Goal: Task Accomplishment & Management: Manage account settings

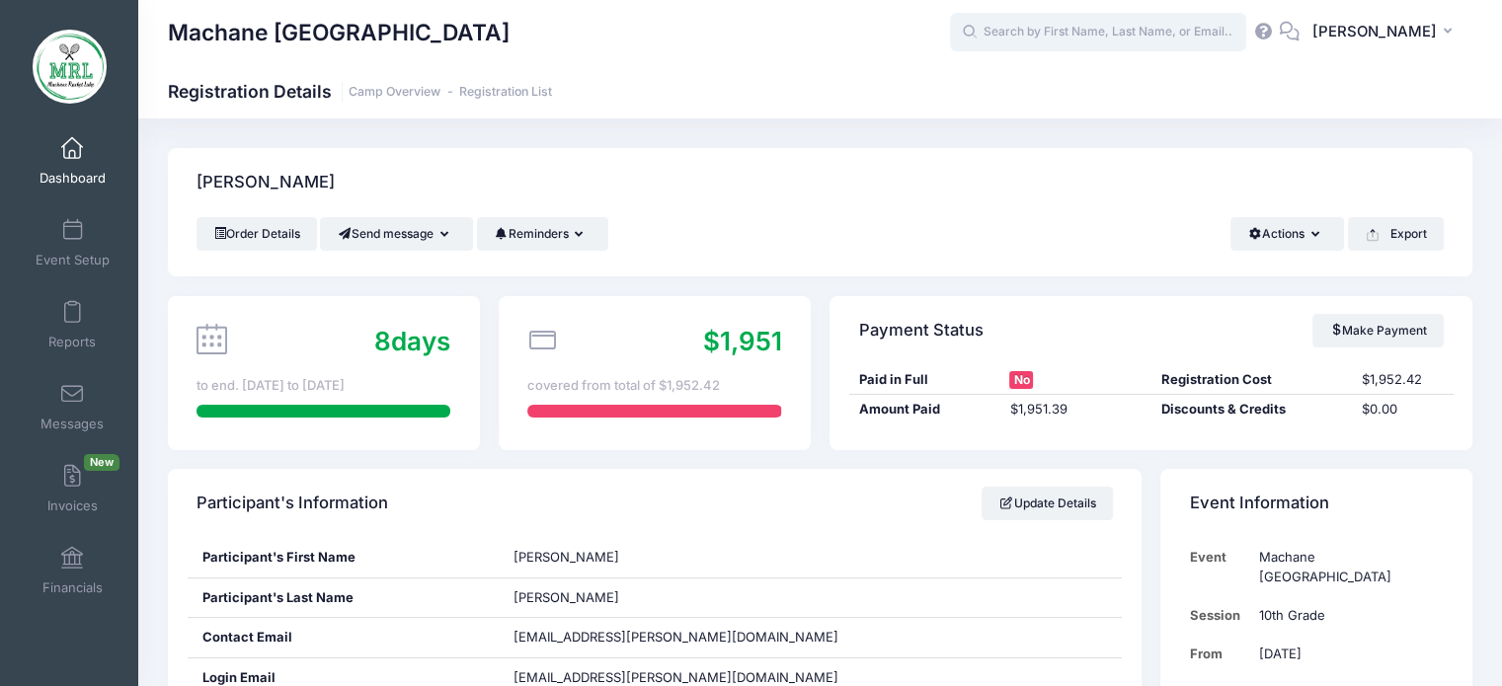
click at [1193, 23] on input "text" at bounding box center [1098, 33] width 296 height 40
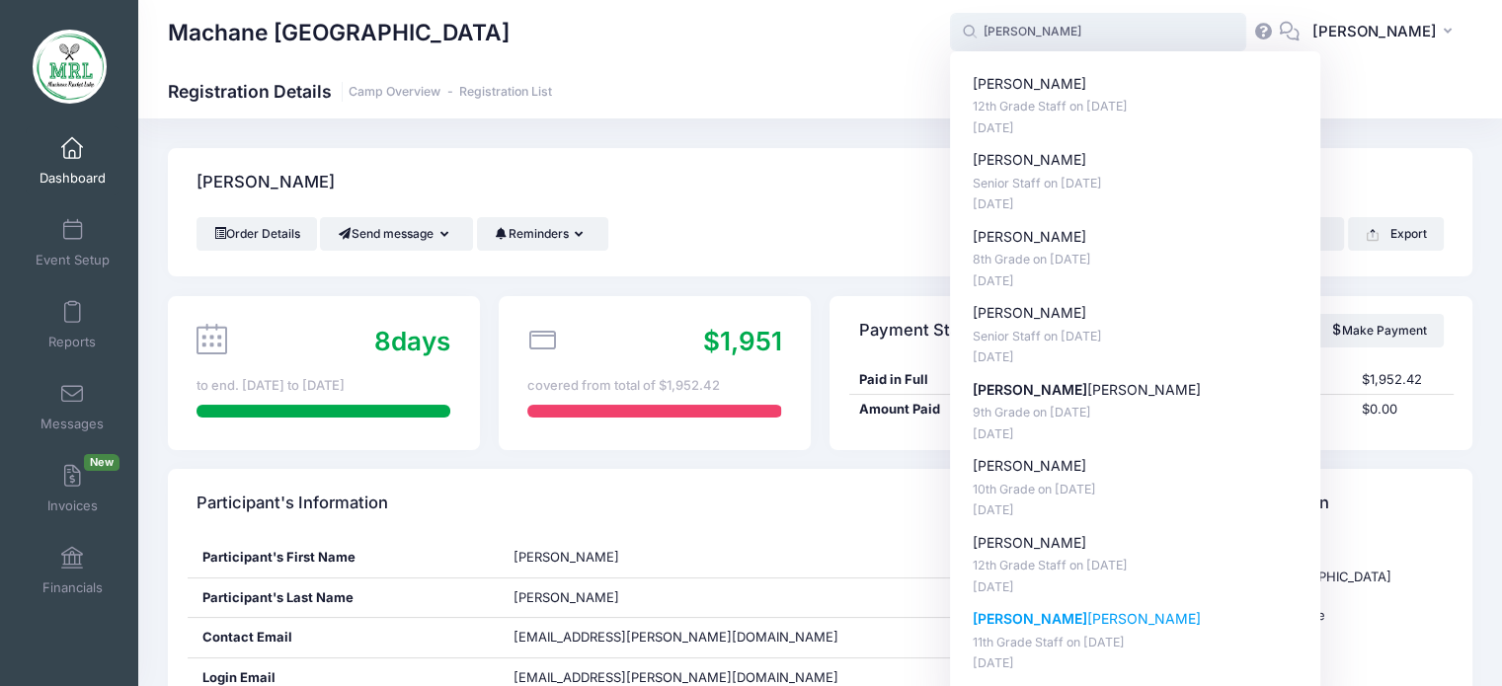
click at [995, 623] on strong "Sara" at bounding box center [1030, 618] width 115 height 17
type input "Sara Waltner (11th Grade Staff, Aug-14, 2025)"
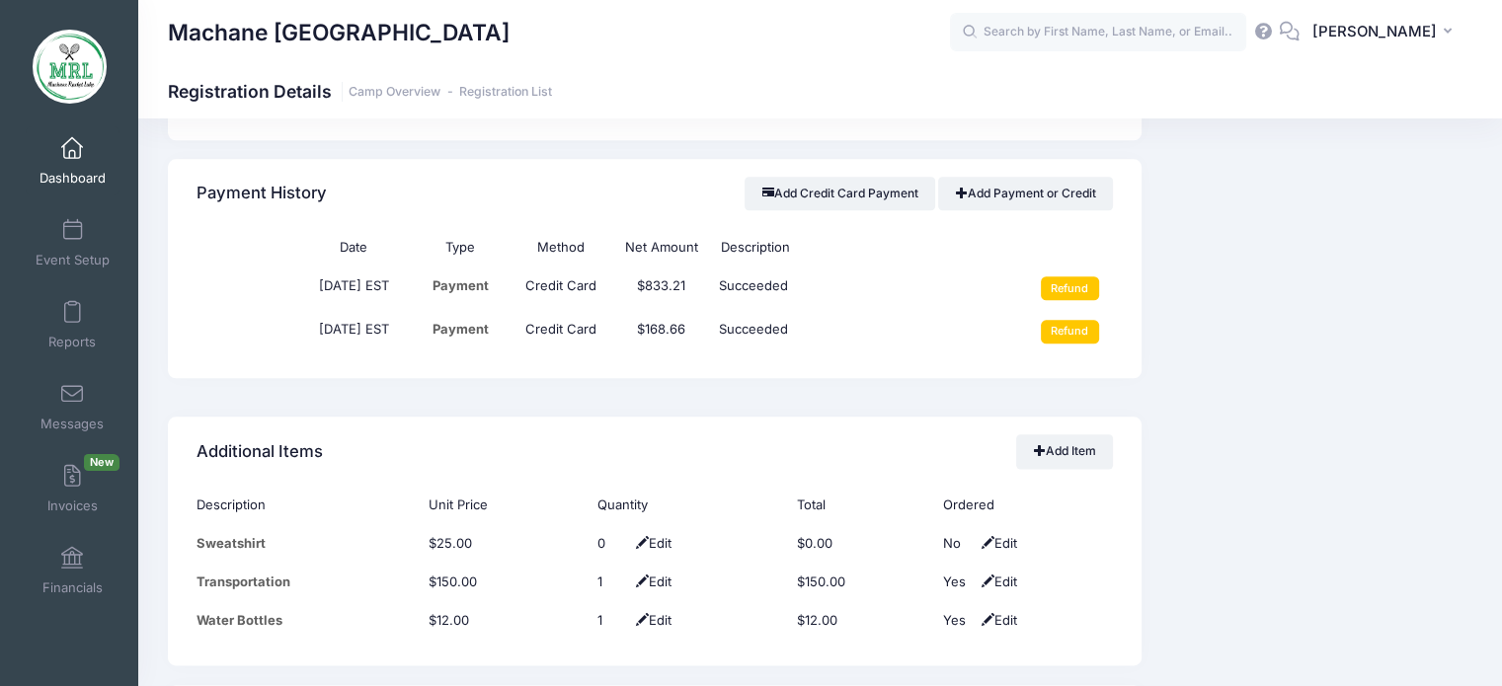
scroll to position [2352, 0]
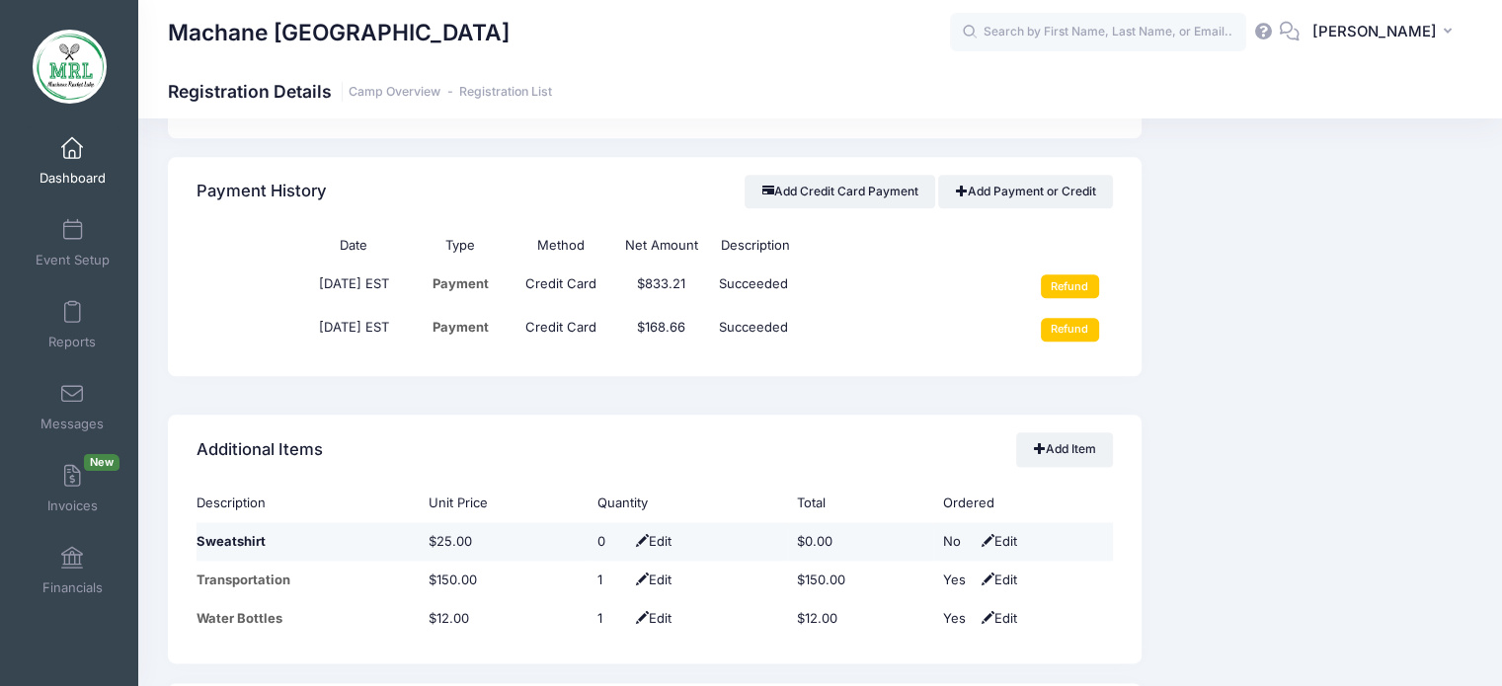
click at [800, 541] on td "$0.00" at bounding box center [860, 541] width 145 height 39
click at [809, 535] on td "$0.00" at bounding box center [860, 541] width 145 height 39
click at [597, 532] on div "0" at bounding box center [612, 542] width 30 height 20
click at [597, 538] on div "0" at bounding box center [612, 542] width 30 height 20
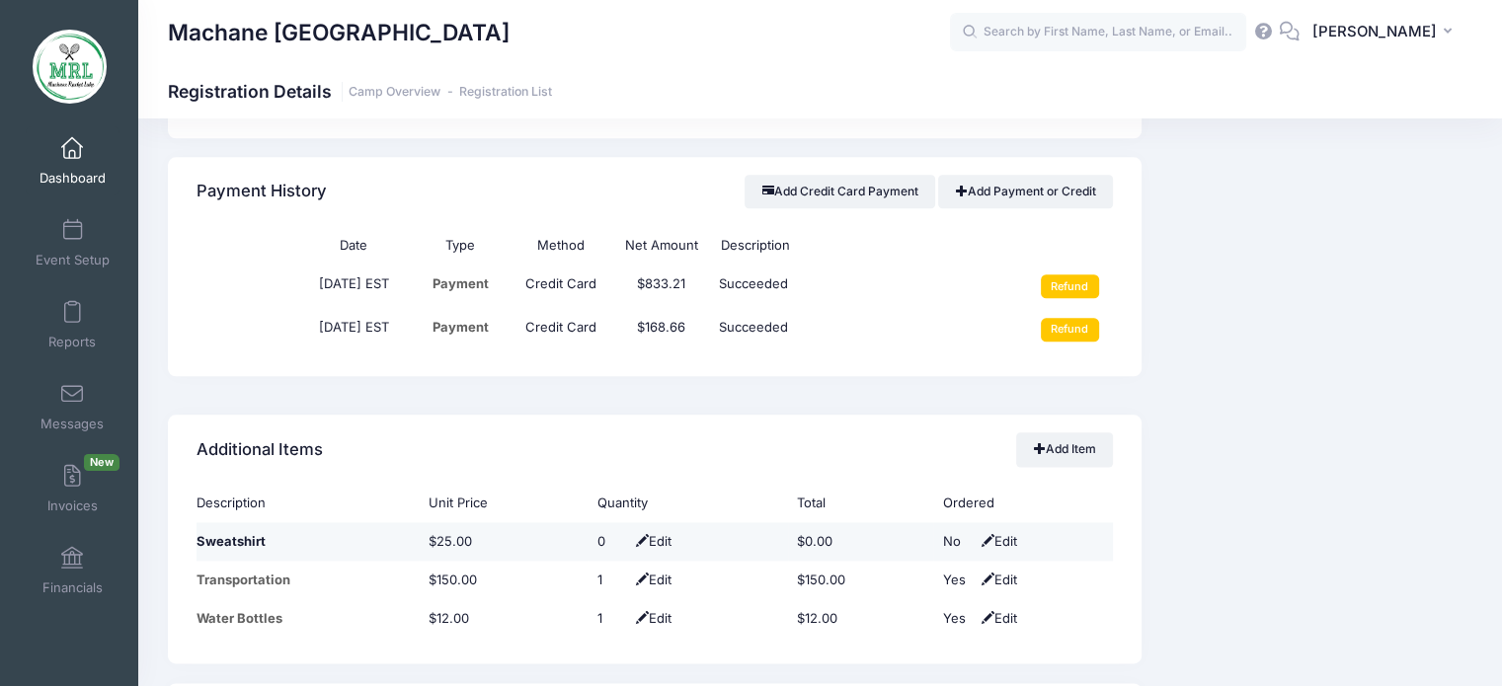
click at [597, 538] on div "0" at bounding box center [612, 542] width 30 height 20
type input "1"
click at [806, 532] on td "$0.00" at bounding box center [860, 542] width 145 height 40
click at [806, 535] on td "$0.00" at bounding box center [860, 541] width 145 height 39
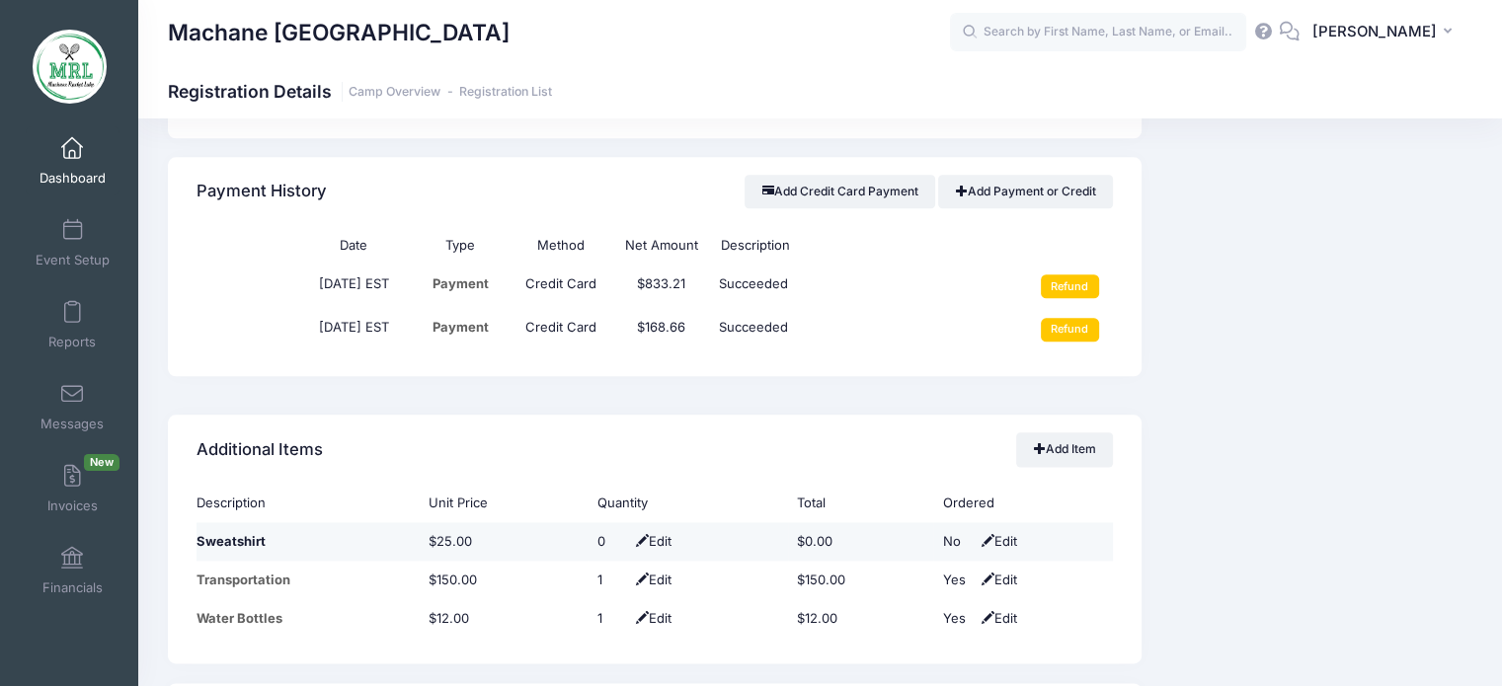
click at [806, 535] on td "$0.00" at bounding box center [860, 541] width 145 height 39
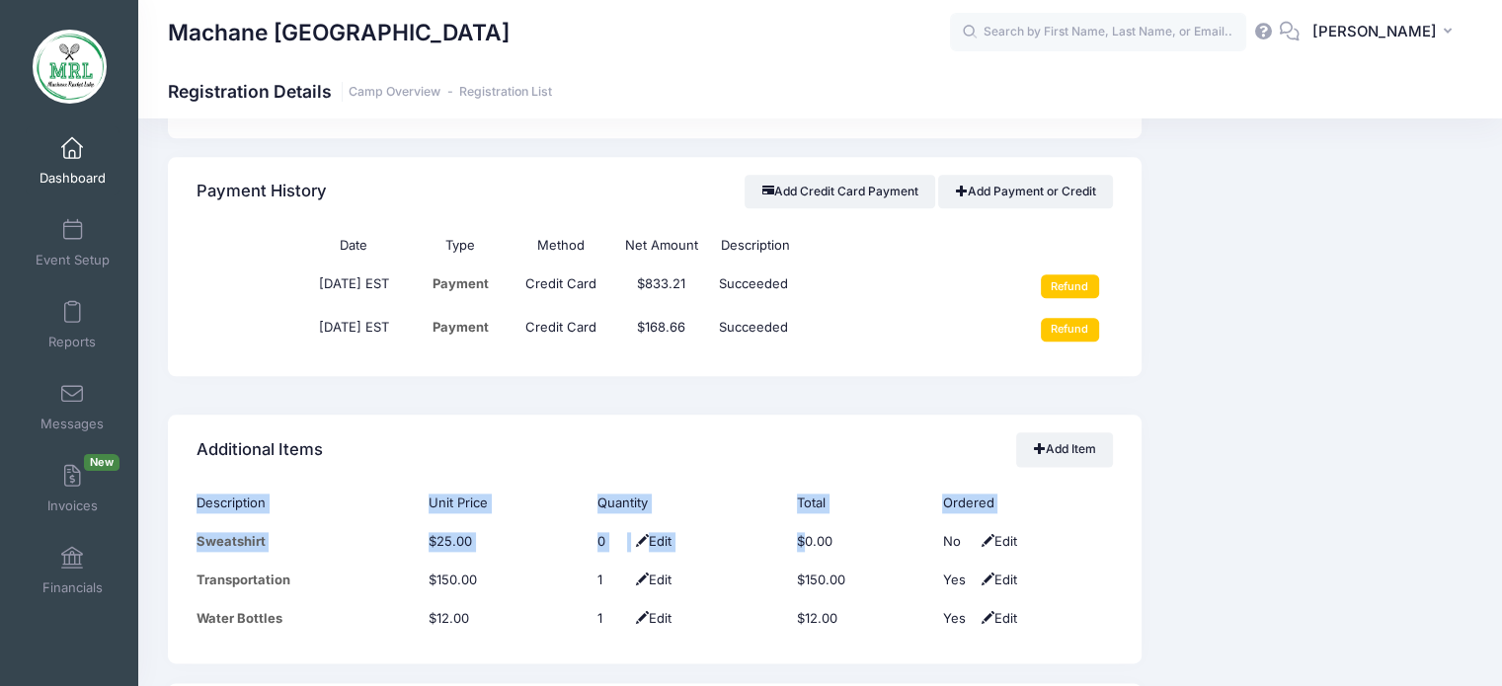
drag, startPoint x: 806, startPoint y: 535, endPoint x: 854, endPoint y: 436, distance: 110.9
click at [854, 436] on div "Additional Items Add Item Description Unit Price Quantity Total Ordered Sweatsh…" at bounding box center [655, 539] width 974 height 249
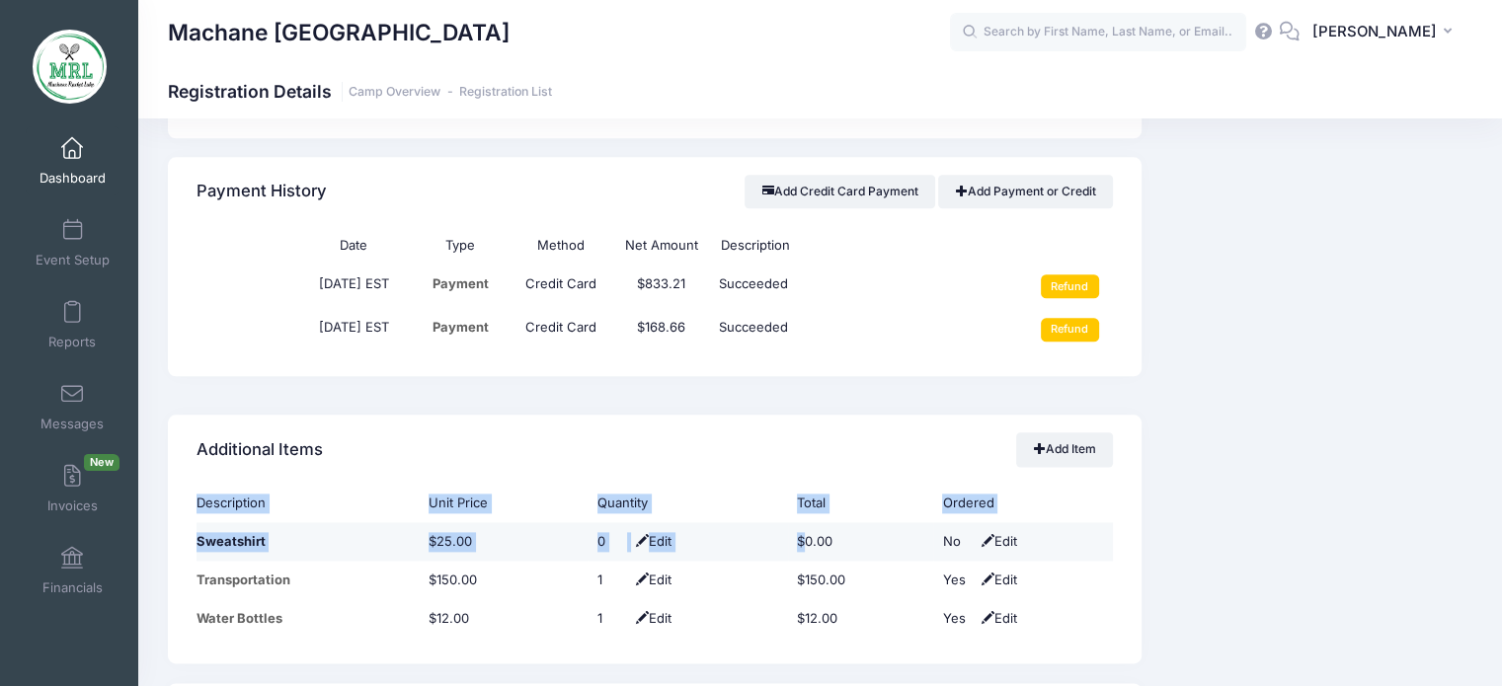
click at [806, 537] on td "$0.00" at bounding box center [860, 541] width 145 height 39
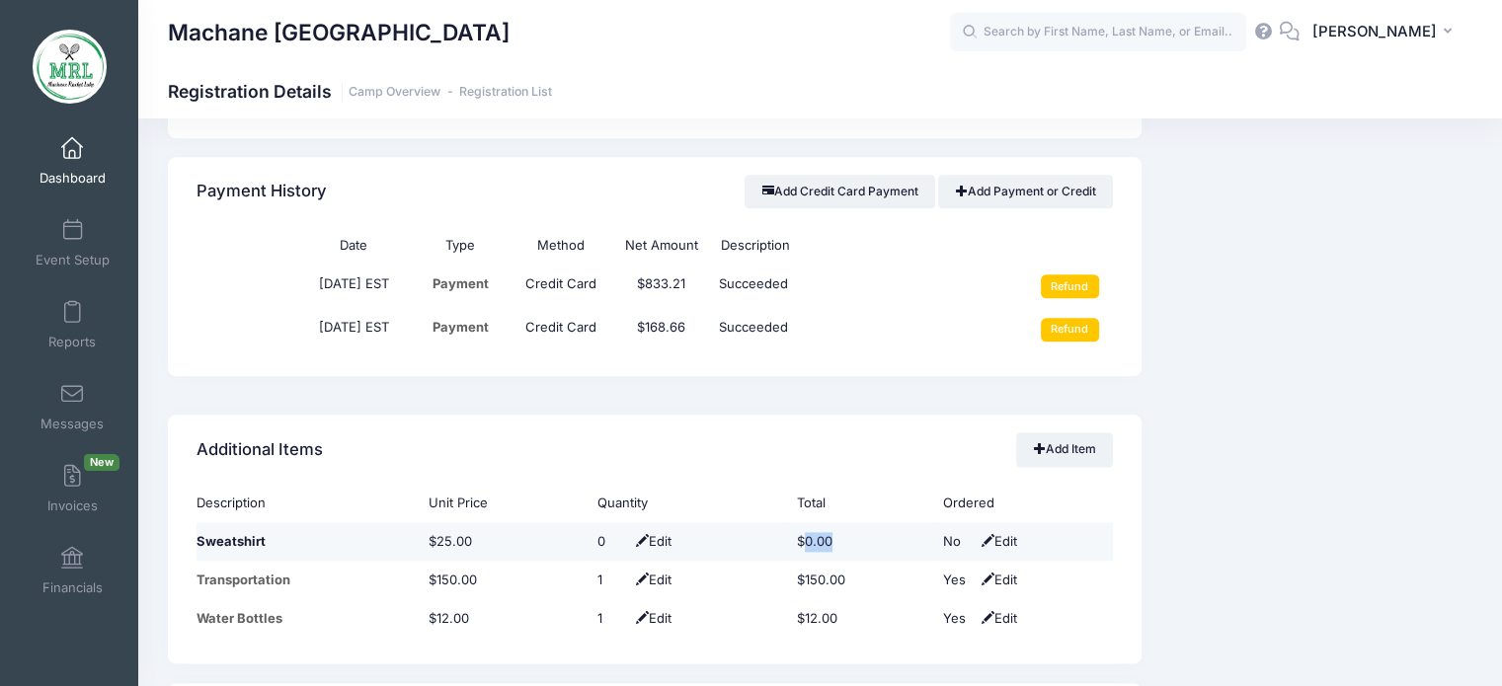
click at [806, 537] on td "$0.00" at bounding box center [860, 541] width 145 height 39
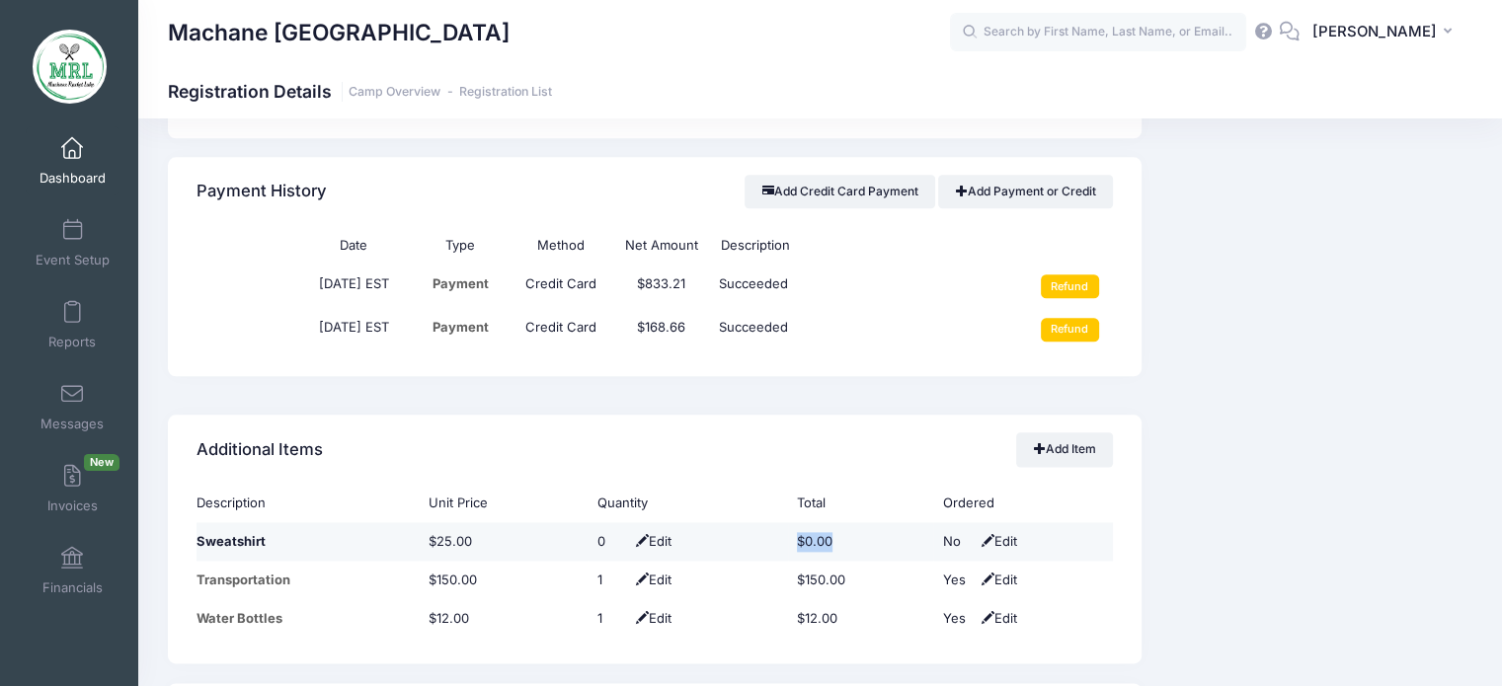
click at [806, 537] on td "$0.00" at bounding box center [860, 541] width 145 height 39
click at [810, 537] on td "$0.00" at bounding box center [860, 541] width 145 height 39
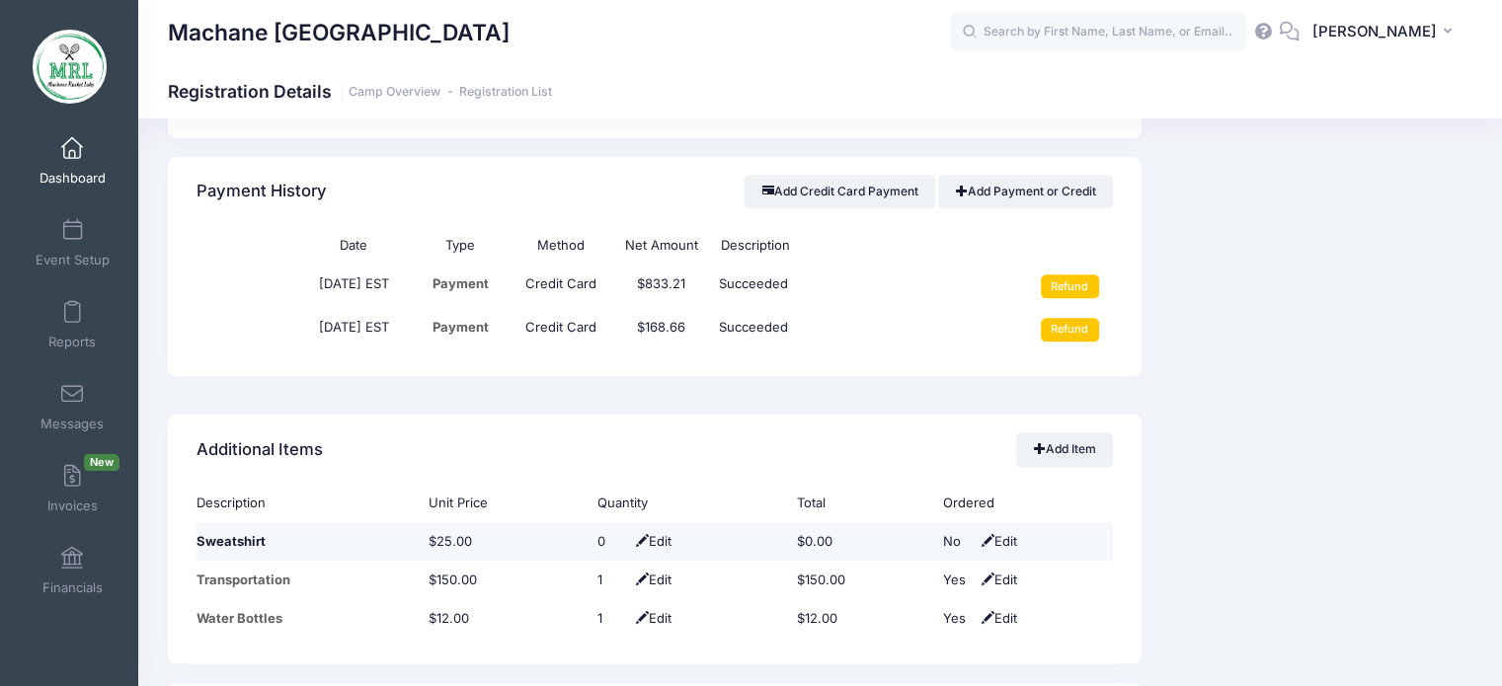
click at [834, 536] on td "$0.00" at bounding box center [860, 541] width 145 height 39
click at [809, 537] on td "$0.00" at bounding box center [860, 541] width 145 height 39
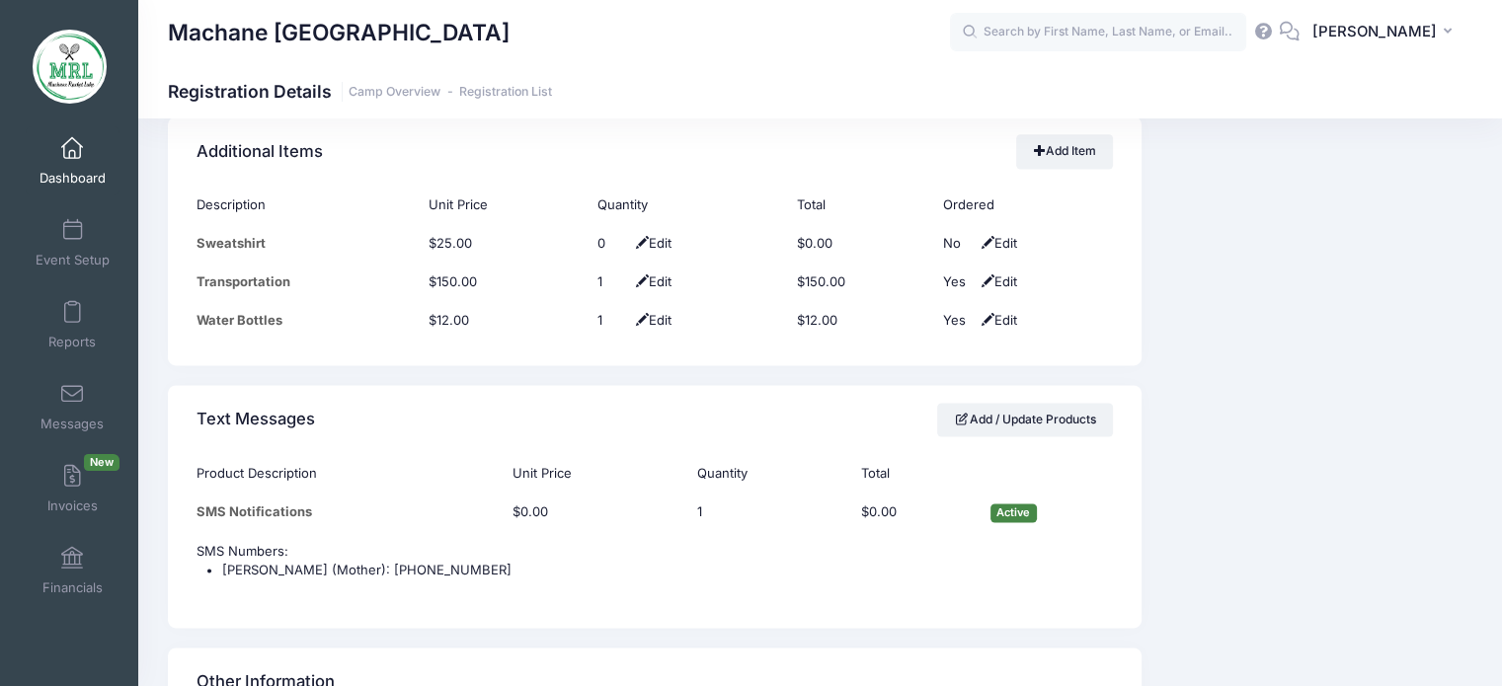
scroll to position [2651, 0]
click at [802, 245] on td "$0.00" at bounding box center [860, 243] width 145 height 39
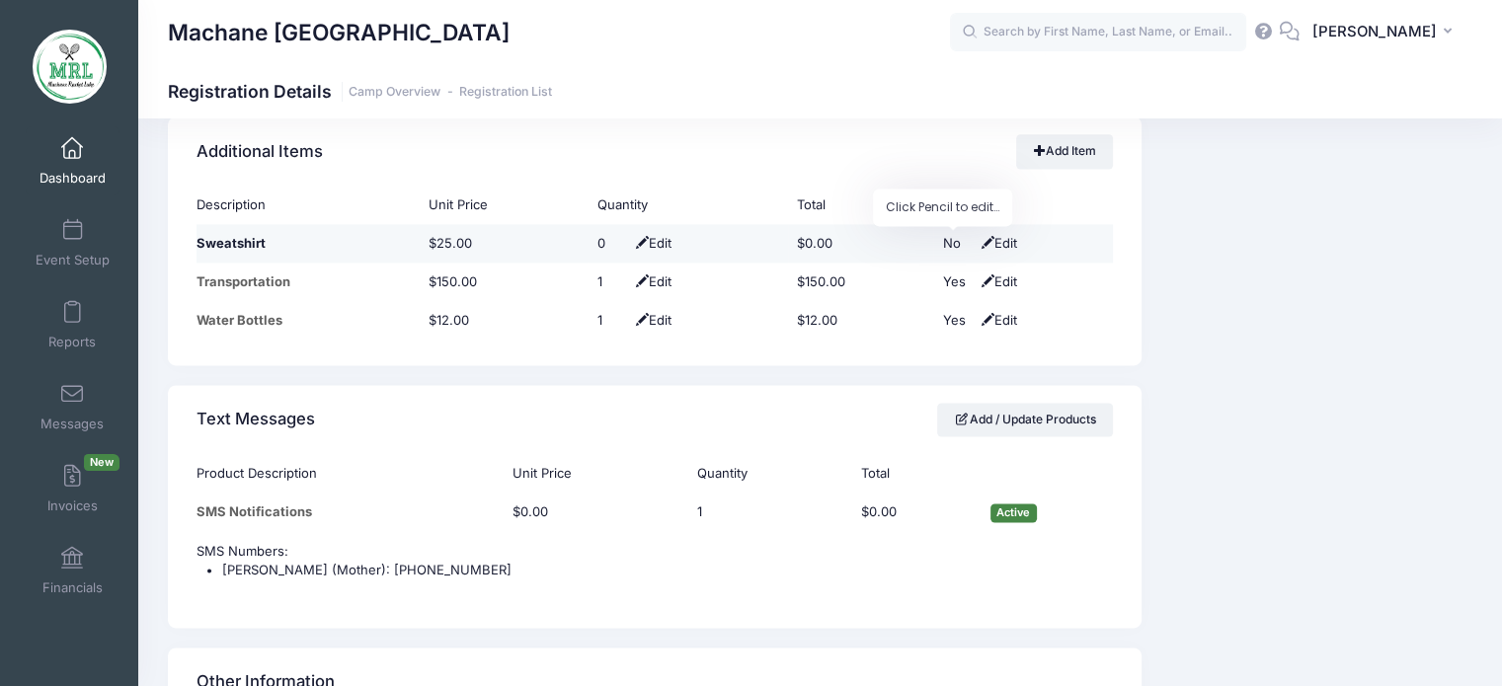
click at [952, 241] on div "No" at bounding box center [957, 244] width 30 height 20
click at [946, 239] on div "No" at bounding box center [957, 244] width 30 height 20
click at [810, 246] on td "$0.00" at bounding box center [860, 244] width 145 height 40
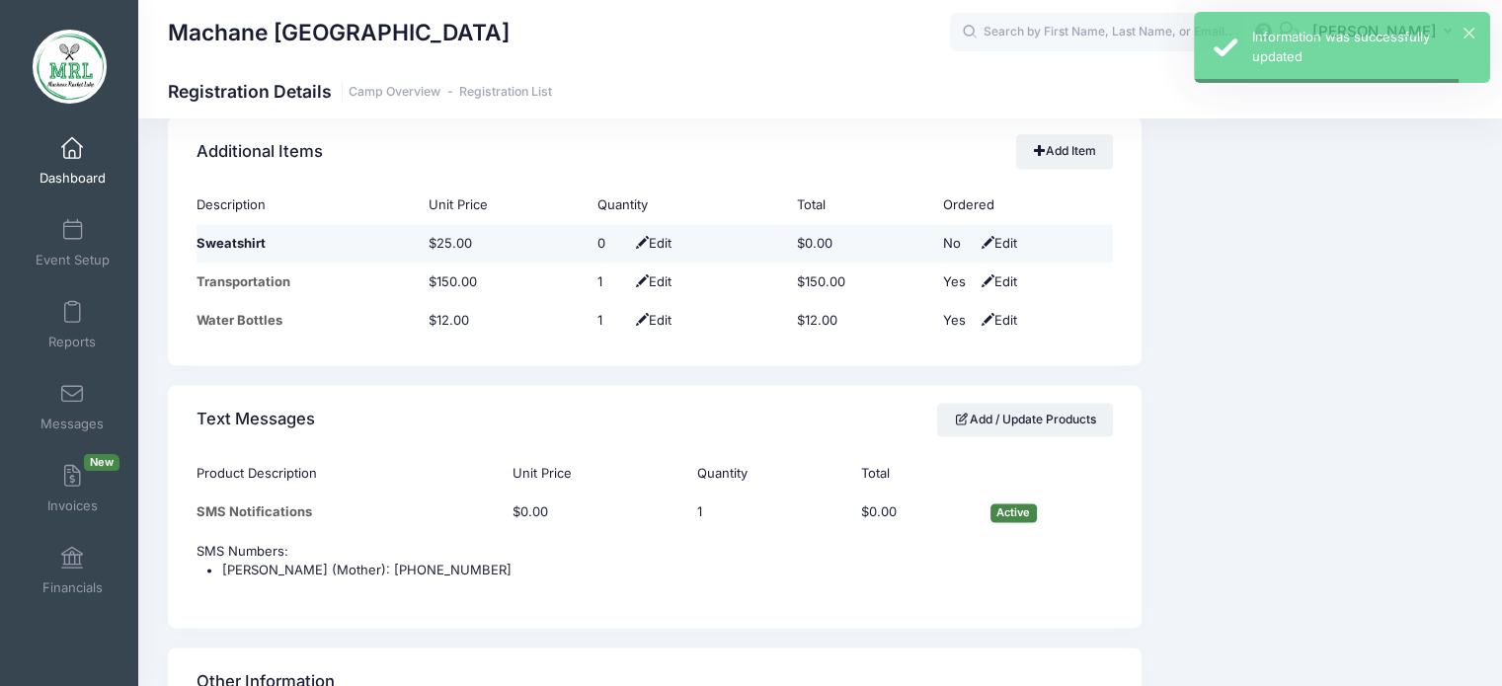
click at [1015, 239] on td "No Edit" at bounding box center [1023, 243] width 180 height 39
click at [995, 239] on span "Edit" at bounding box center [996, 243] width 40 height 16
click at [965, 240] on select "No Yes" at bounding box center [964, 244] width 44 height 20
select select "1"
click at [942, 234] on select "No Yes" at bounding box center [964, 244] width 44 height 20
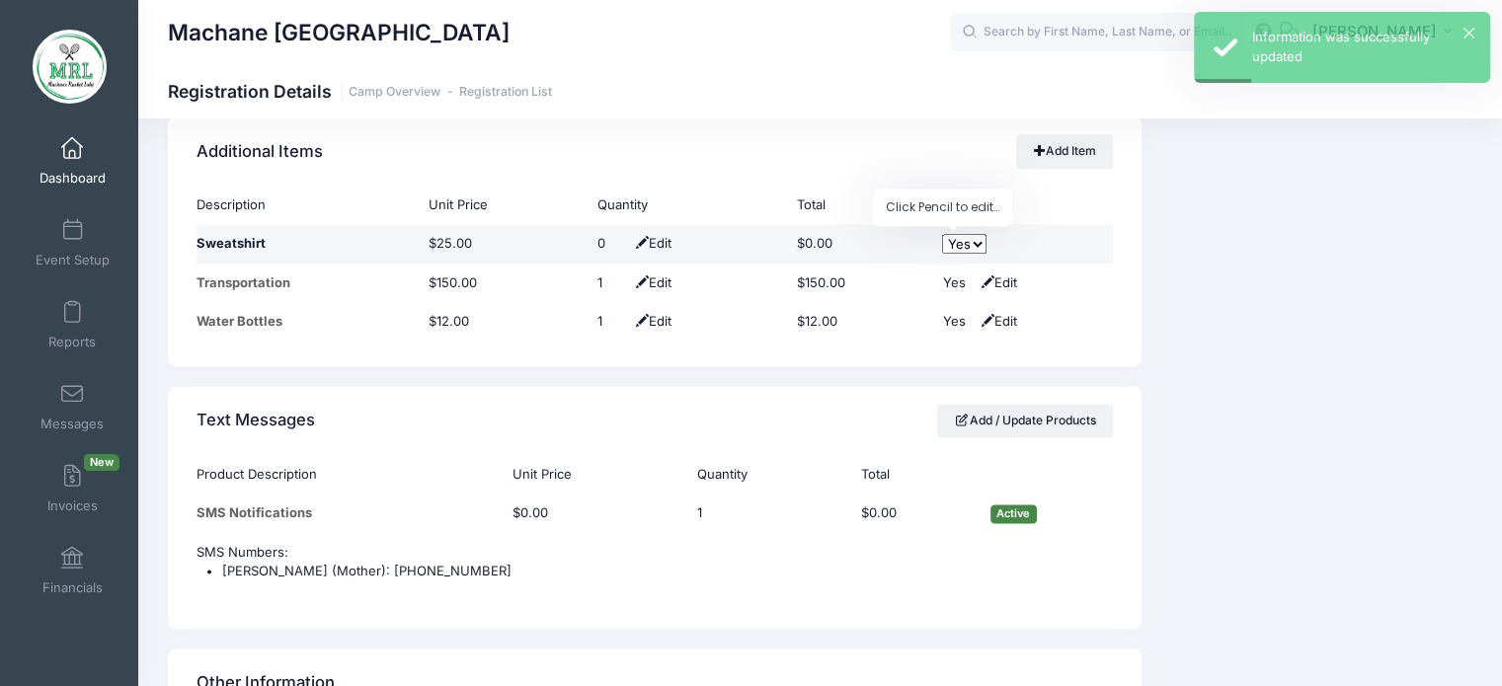
click at [813, 236] on td "$0.00" at bounding box center [860, 244] width 145 height 40
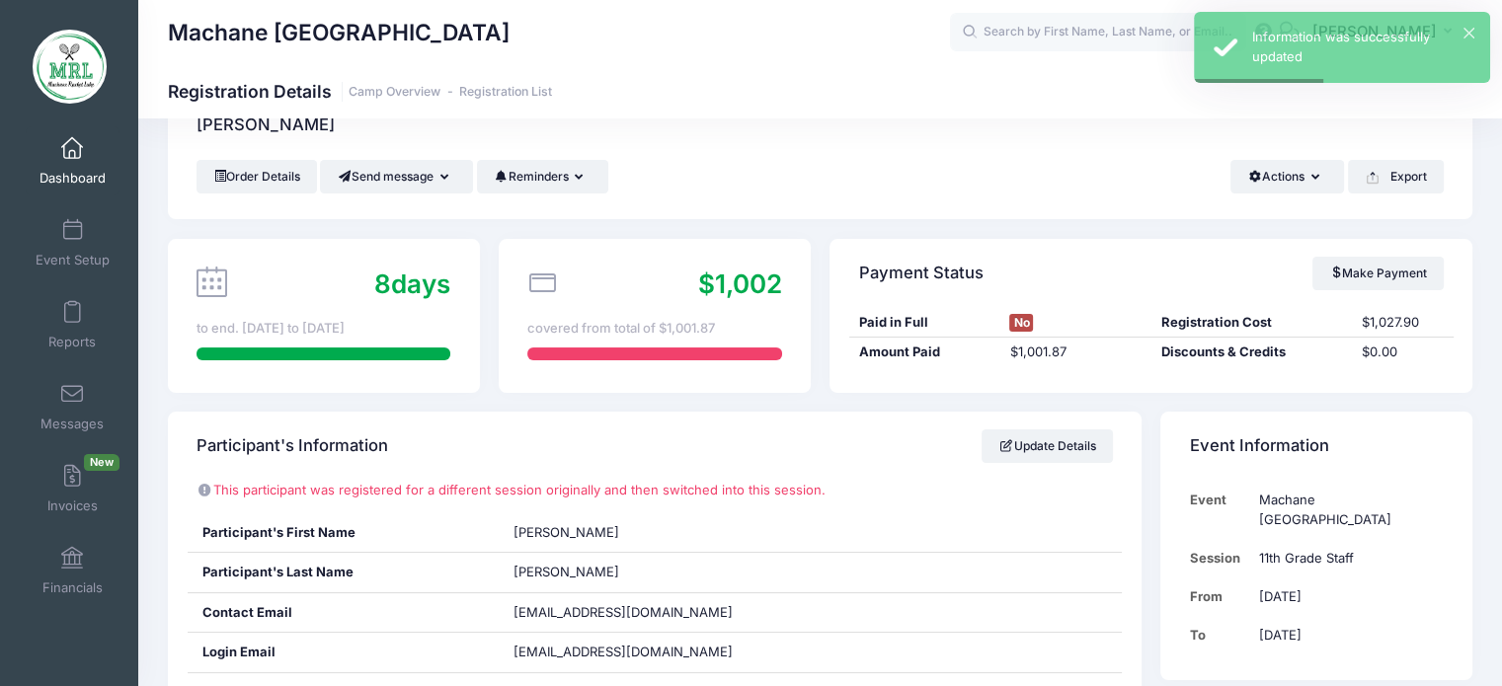
scroll to position [0, 0]
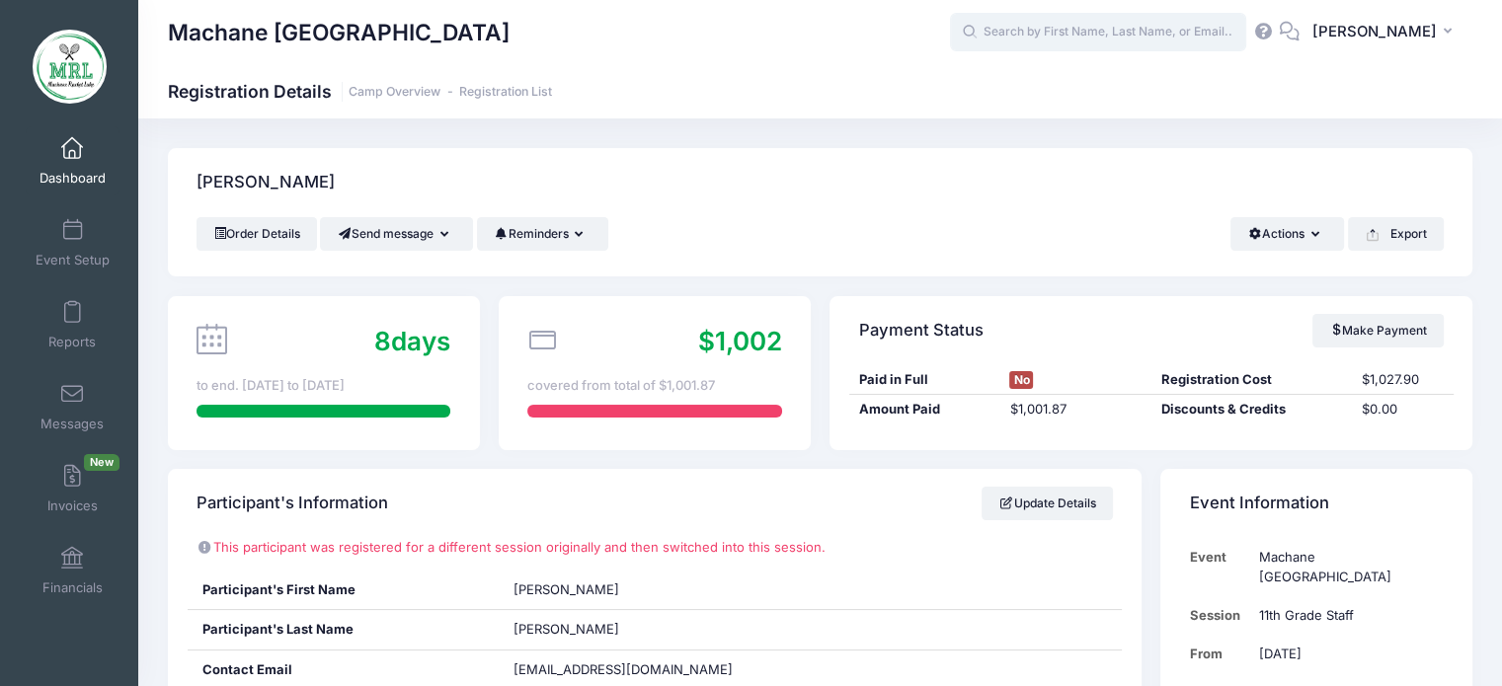
click at [1202, 34] on input "text" at bounding box center [1098, 33] width 296 height 40
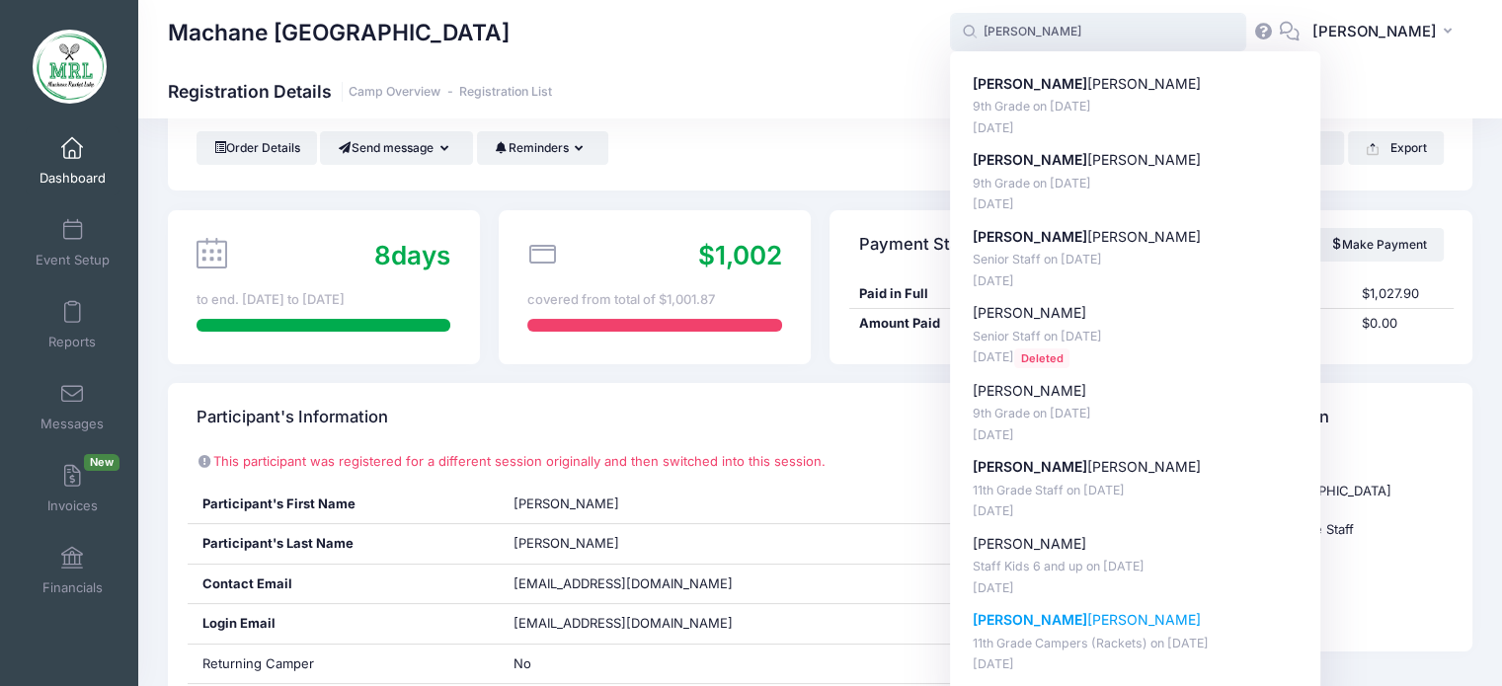
scroll to position [85, 0]
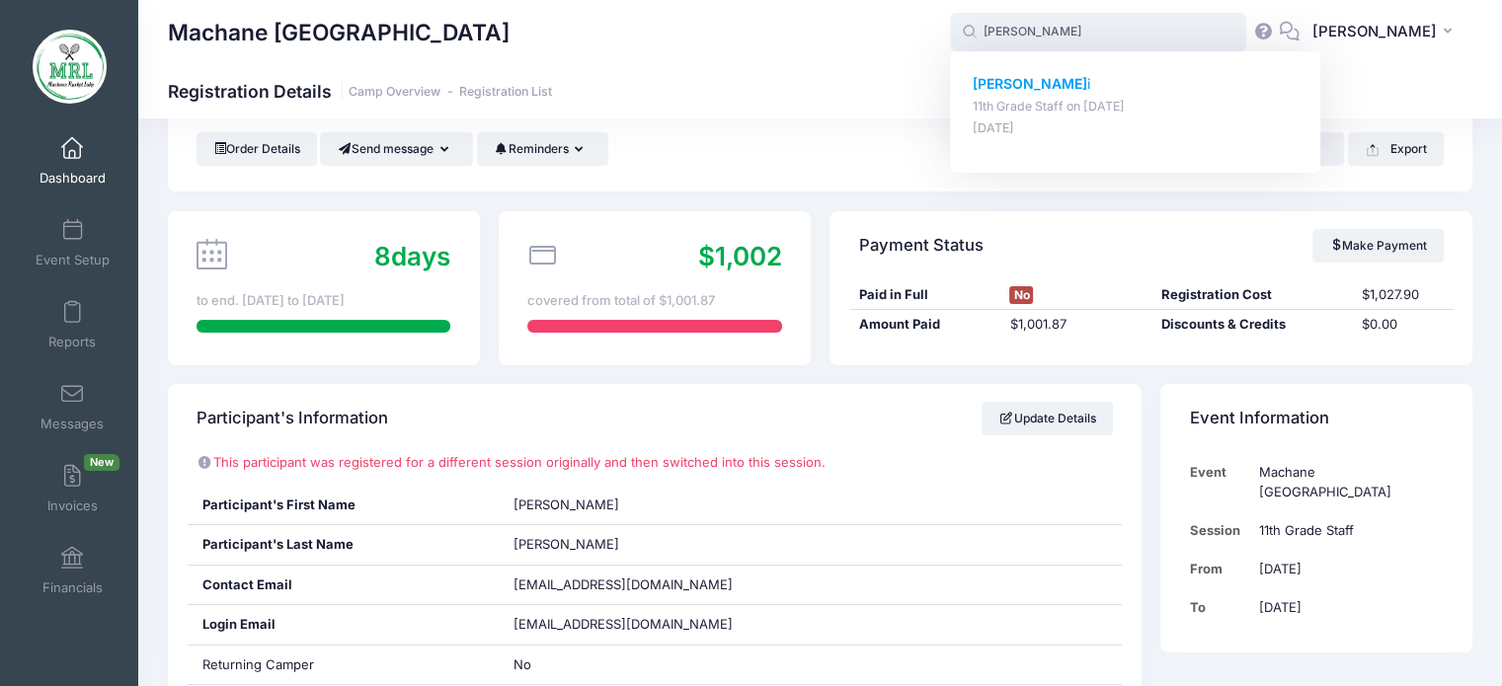
click at [1029, 86] on strong "miriam lev" at bounding box center [1030, 83] width 115 height 17
type input "miriam levi (11th Grade Staff, Aug-14, 2025)"
